Goal: Find specific page/section: Locate a particular part of the current website

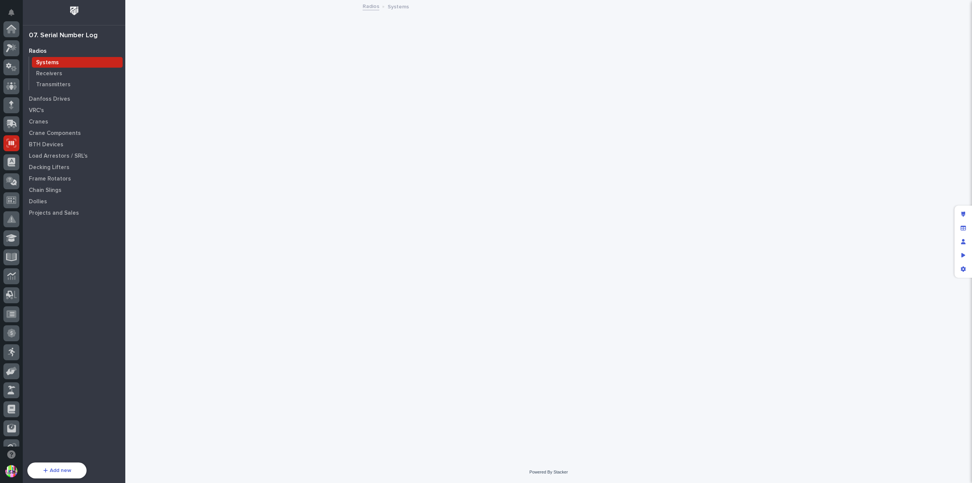
scroll to position [114, 0]
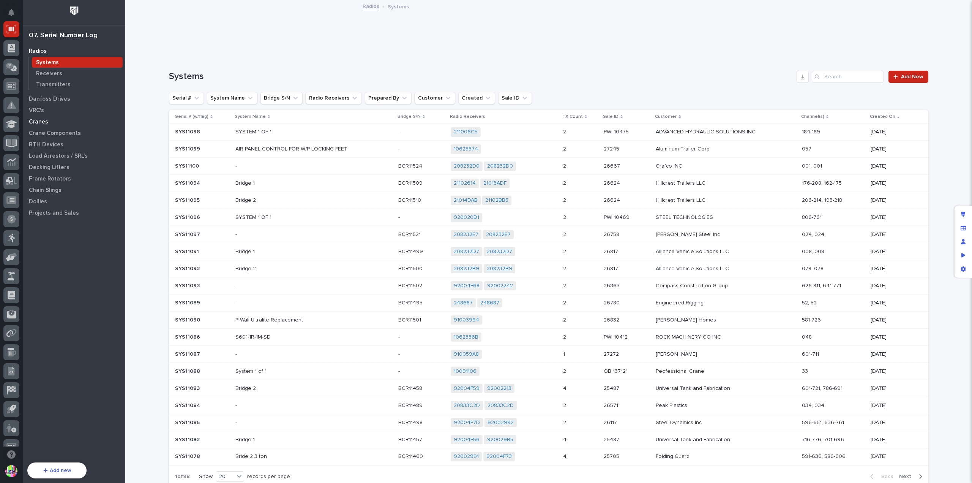
click at [39, 122] on p "Cranes" at bounding box center [38, 121] width 19 height 7
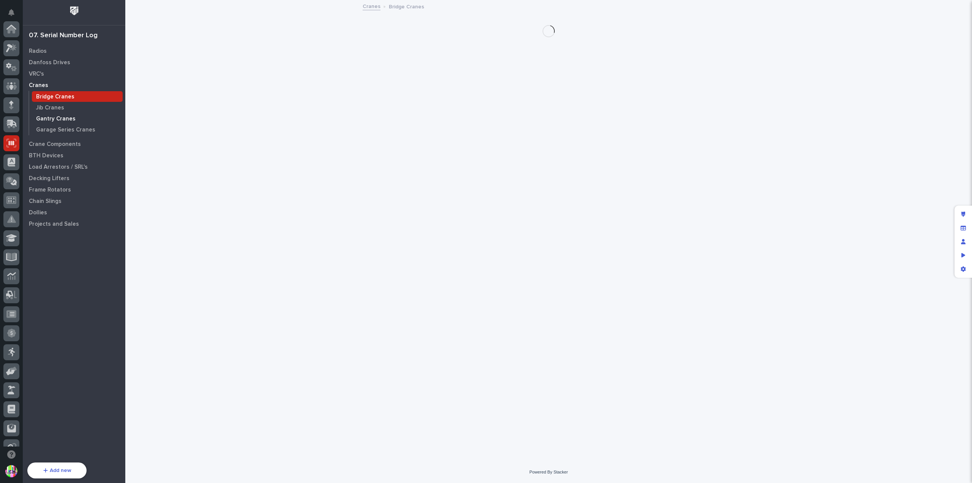
scroll to position [114, 0]
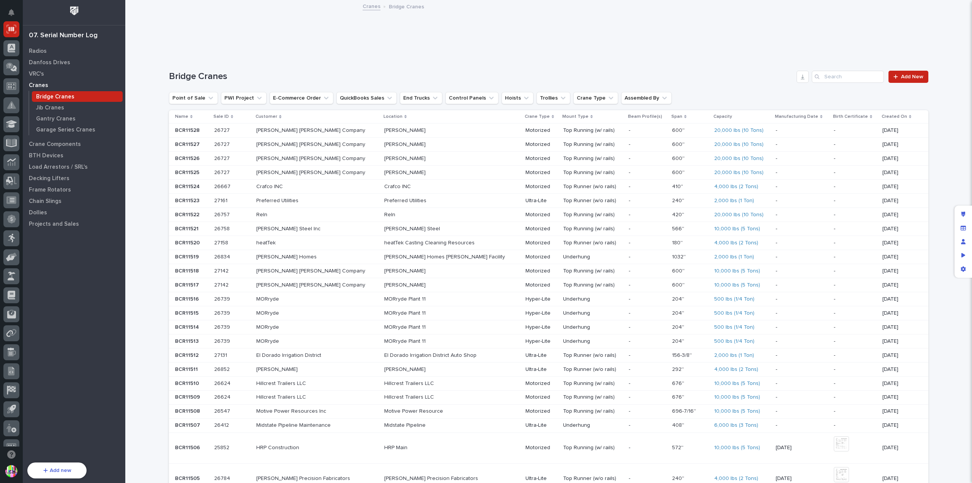
click at [191, 128] on p "BCR11528" at bounding box center [188, 130] width 26 height 8
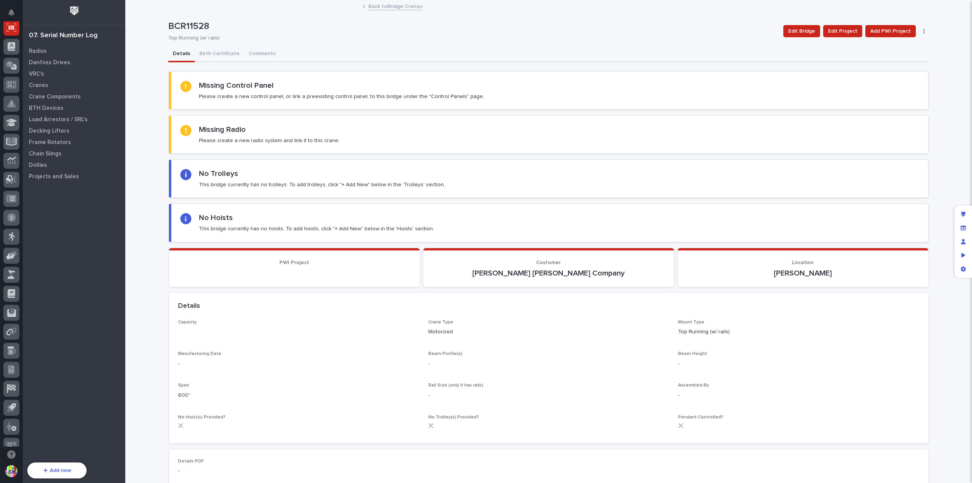
scroll to position [114, 0]
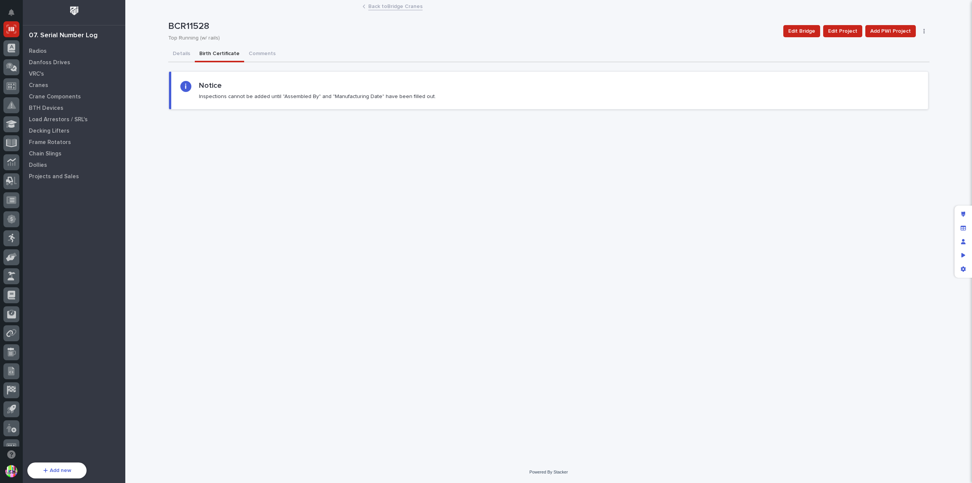
click at [211, 52] on button "Birth Certificate" at bounding box center [219, 54] width 49 height 16
drag, startPoint x: 308, startPoint y: 38, endPoint x: 391, endPoint y: 6, distance: 88.1
click at [391, 6] on link "Back to Bridge Cranes" at bounding box center [395, 6] width 54 height 9
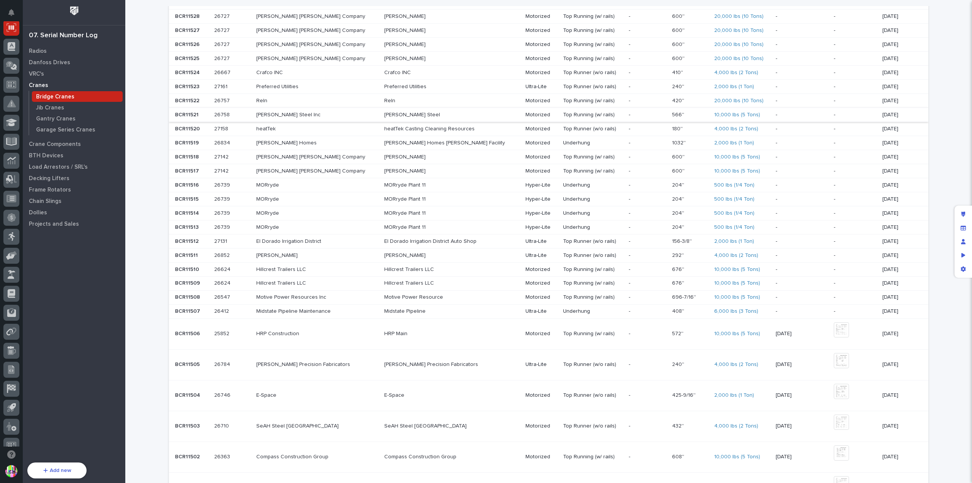
scroll to position [152, 0]
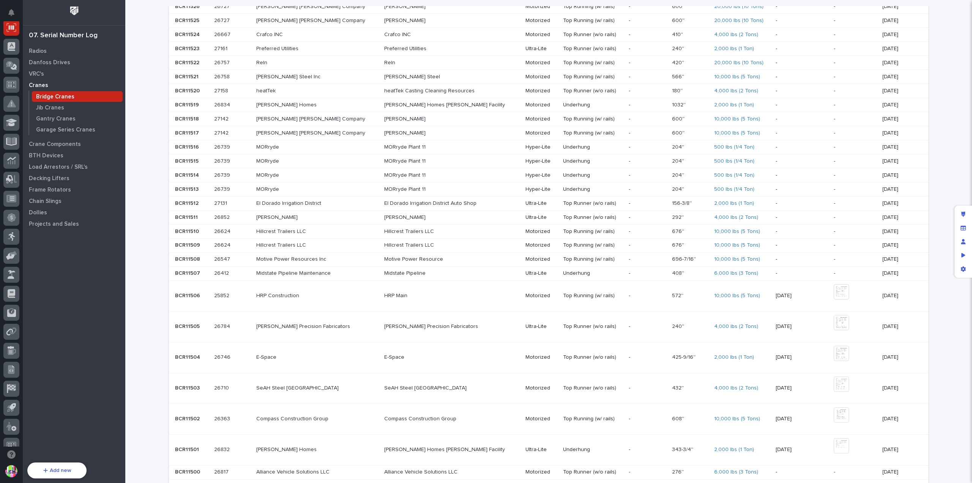
click at [191, 292] on p "BCR11506" at bounding box center [188, 295] width 27 height 8
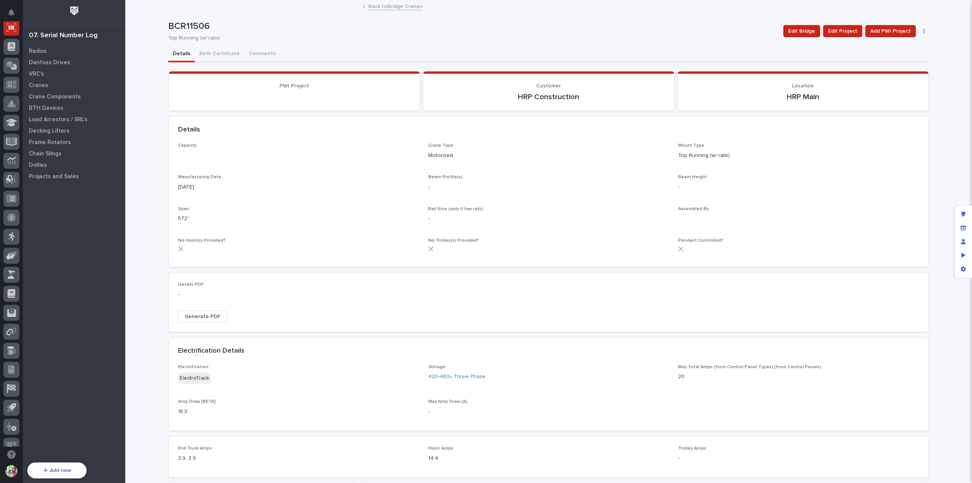
scroll to position [114, 0]
click at [225, 51] on button "Birth Certificate" at bounding box center [219, 54] width 49 height 16
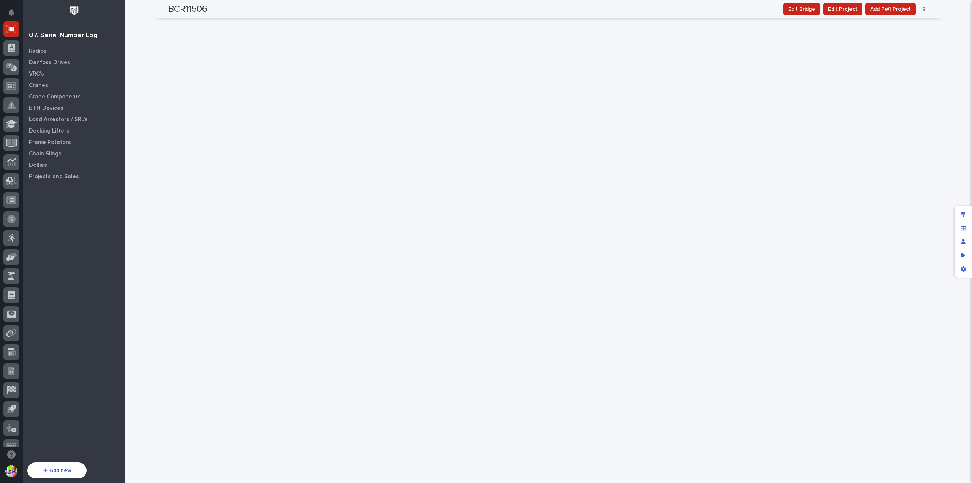
scroll to position [1025, 0]
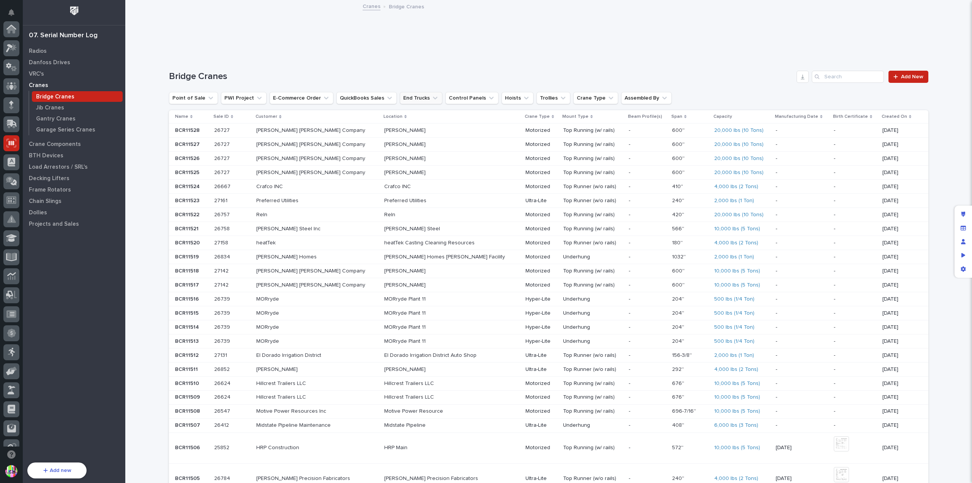
scroll to position [114, 0]
click at [848, 78] on input "Search" at bounding box center [848, 77] width 72 height 12
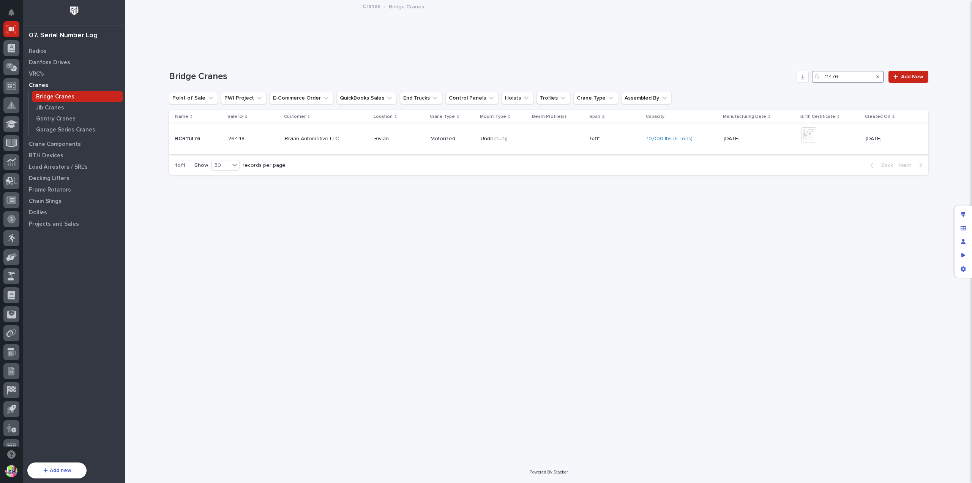
type input "11476"
click at [207, 134] on div "BCR11476 BCR11476" at bounding box center [198, 139] width 47 height 13
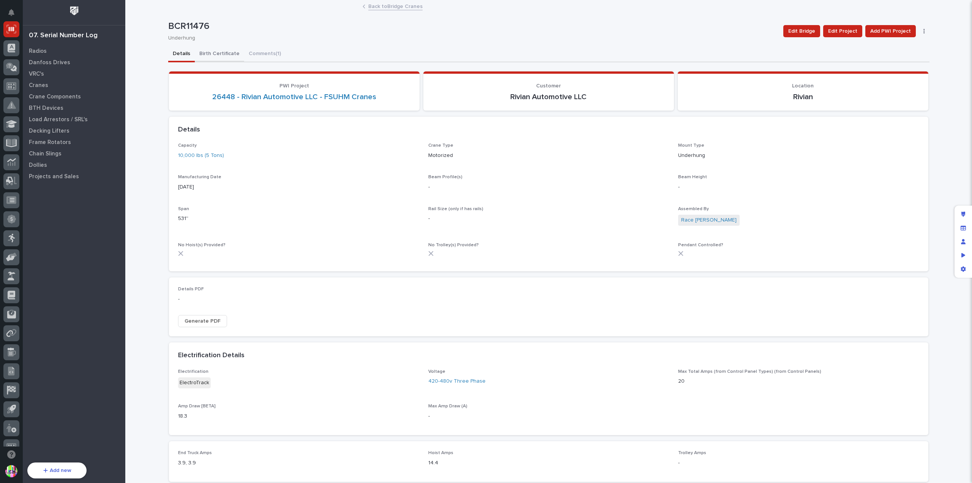
click at [218, 54] on button "Birth Certificate" at bounding box center [219, 54] width 49 height 16
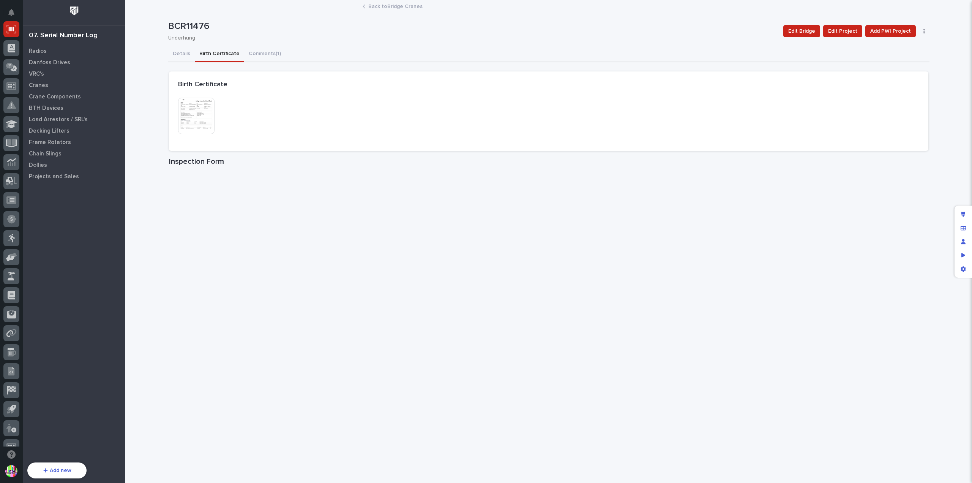
click at [202, 108] on img at bounding box center [196, 116] width 36 height 36
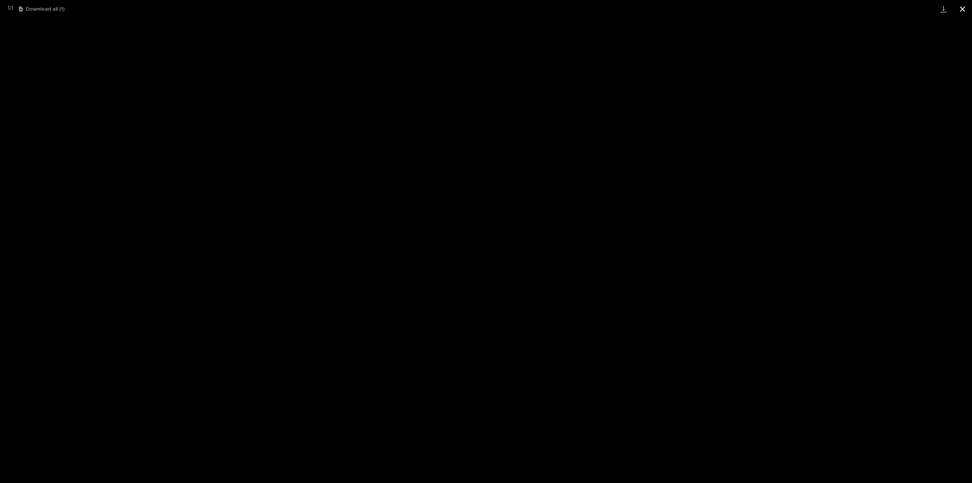
click at [961, 11] on button "Close gallery" at bounding box center [962, 9] width 19 height 18
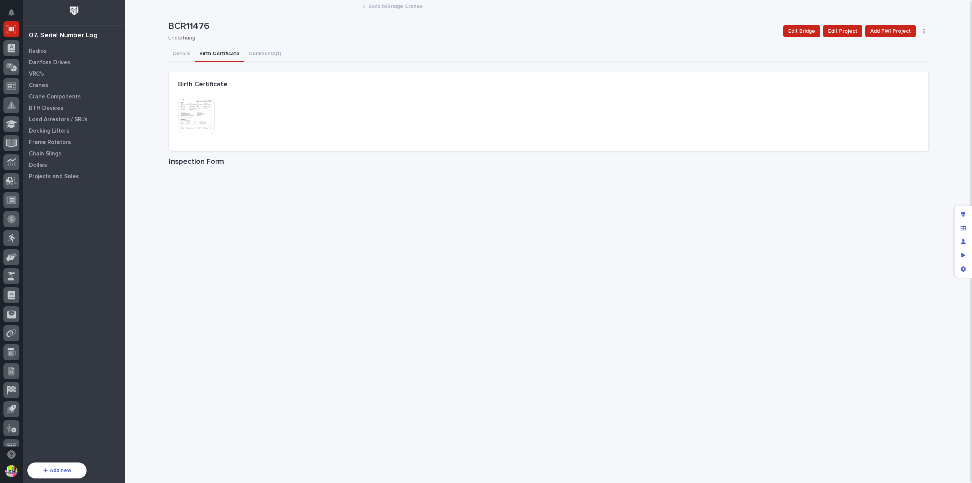
click at [197, 115] on img at bounding box center [196, 116] width 36 height 36
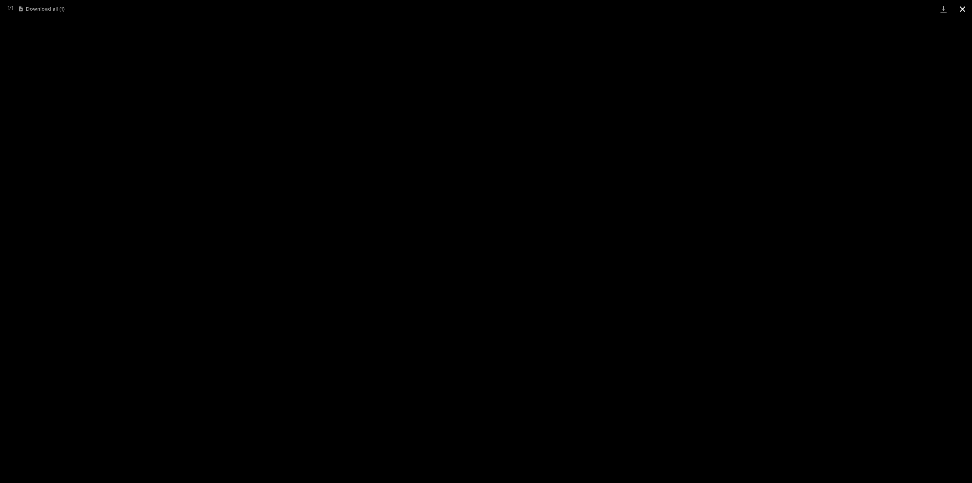
click at [962, 9] on button "Close gallery" at bounding box center [962, 9] width 19 height 18
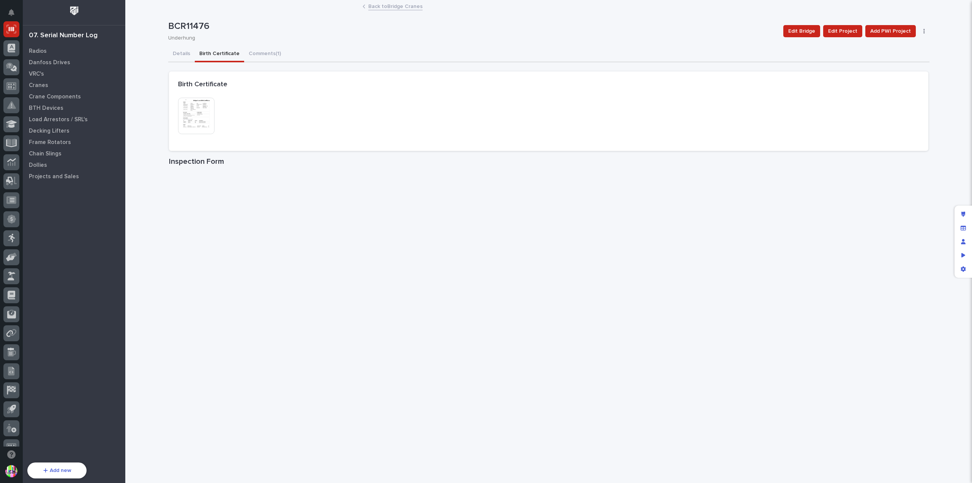
click at [924, 32] on icon "button" at bounding box center [925, 30] width 2 height 5
click at [760, 139] on div "This file cannot be opened Download File" at bounding box center [548, 120] width 741 height 44
